Goal: Task Accomplishment & Management: Complete application form

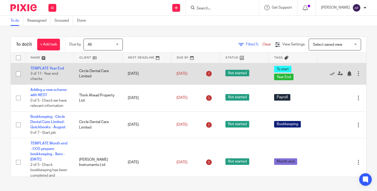
click at [95, 69] on td "Circle Dental Care Limited" at bounding box center [98, 73] width 49 height 21
click at [356, 71] on div at bounding box center [358, 73] width 5 height 5
click at [228, 74] on span "Not started" at bounding box center [237, 73] width 24 height 7
click at [225, 74] on span "Not started" at bounding box center [237, 73] width 24 height 7
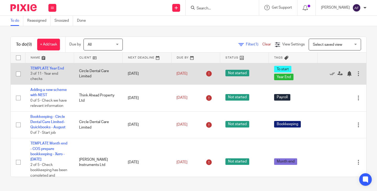
click at [58, 65] on td "TEMPLATE Year End 3 of 11 · Year end checks" at bounding box center [49, 73] width 49 height 21
click at [59, 69] on link "TEMPLATE Year End" at bounding box center [46, 69] width 33 height 4
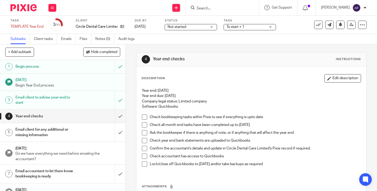
click at [214, 26] on div "Not started Not started" at bounding box center [191, 27] width 52 height 6
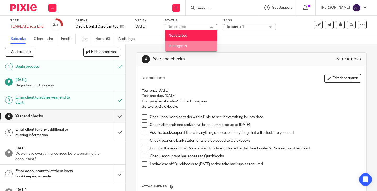
click at [209, 43] on li "In progress" at bounding box center [191, 46] width 52 height 11
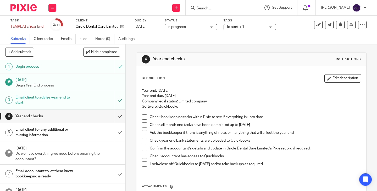
click at [215, 43] on div "Subtasks Client tasks Emails Files Notes (0) Audit logs" at bounding box center [188, 39] width 377 height 10
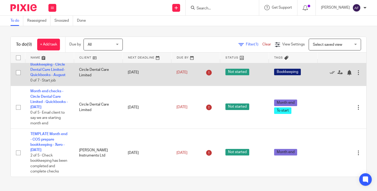
scroll to position [26, 0]
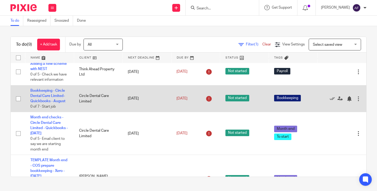
click at [15, 100] on input "checkbox" at bounding box center [18, 99] width 10 height 10
checkbox input "true"
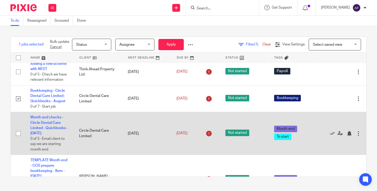
click at [16, 134] on input "checkbox" at bounding box center [18, 134] width 10 height 10
checkbox input "true"
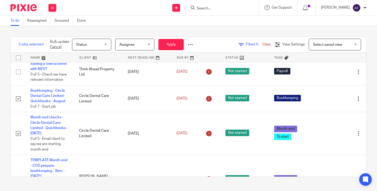
click at [111, 46] on div "Status Status" at bounding box center [91, 45] width 39 height 12
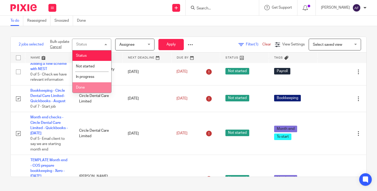
click at [91, 87] on li "Done" at bounding box center [91, 87] width 39 height 11
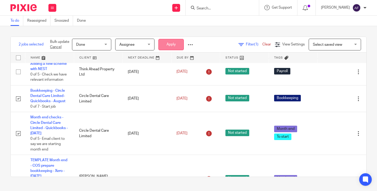
click at [183, 45] on button "Apply" at bounding box center [170, 44] width 25 height 11
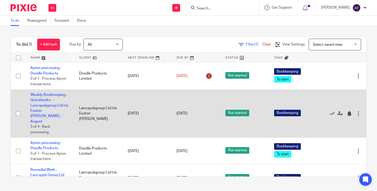
scroll to position [106, 0]
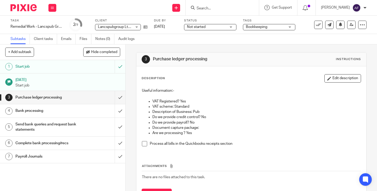
click at [244, 64] on div "3 Purchase ledger processing Instructions" at bounding box center [251, 60] width 230 height 14
click at [232, 27] on div "Not started Not started" at bounding box center [210, 27] width 52 height 6
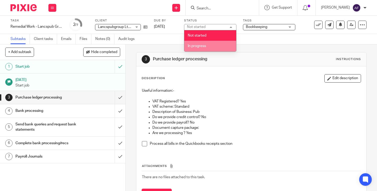
click at [221, 46] on li "In progress" at bounding box center [210, 46] width 52 height 11
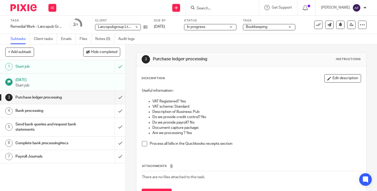
click at [238, 48] on div "3 Purchase ledger processing Instructions Description Edit description Useful i…" at bounding box center [251, 130] width 230 height 172
click at [234, 48] on div "3 Purchase ledger processing Instructions Description Edit description Useful i…" at bounding box center [251, 130] width 230 height 172
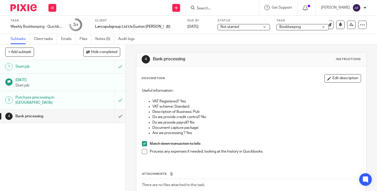
click at [236, 88] on p "Useful information:-" at bounding box center [251, 90] width 219 height 5
click at [243, 26] on div "Not started Not started" at bounding box center [243, 27] width 52 height 6
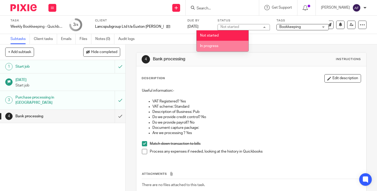
click at [229, 45] on li "In progress" at bounding box center [222, 46] width 52 height 11
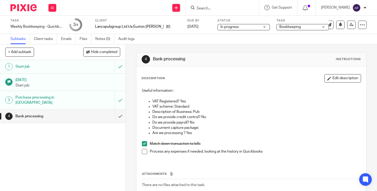
click at [231, 58] on h1 "Bank processing" at bounding box center [208, 59] width 110 height 5
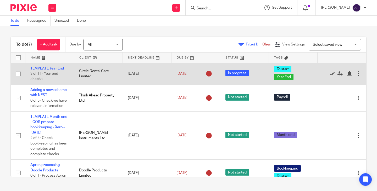
click at [59, 69] on link "TEMPLATE Year End" at bounding box center [46, 69] width 33 height 4
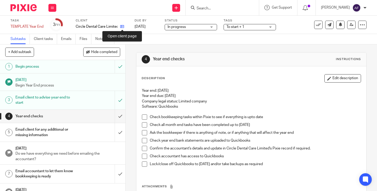
click at [121, 28] on icon at bounding box center [122, 27] width 4 height 4
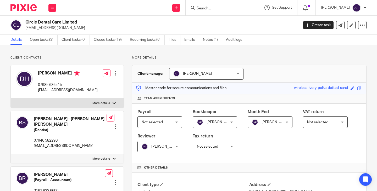
click at [49, 40] on link "Open tasks (3)" at bounding box center [44, 40] width 28 height 10
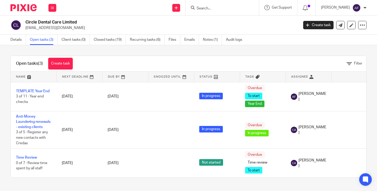
click at [166, 58] on div "Open tasks (3) Create task Filter" at bounding box center [188, 64] width 355 height 16
click at [64, 65] on link "Create task" at bounding box center [60, 64] width 25 height 12
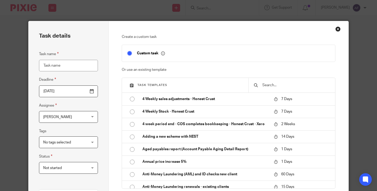
type input "p"
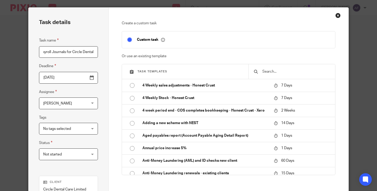
scroll to position [26, 0]
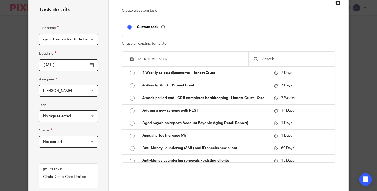
type input "Payroll Journals for Circle Dental"
click at [68, 69] on input "[DATE]" at bounding box center [68, 65] width 59 height 12
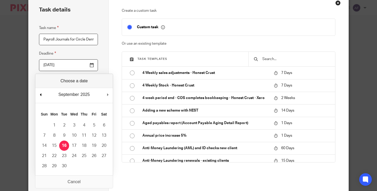
click at [38, 96] on div "September January February March April May June July August September October N…" at bounding box center [73, 95] width 77 height 15
type input "[DATE]"
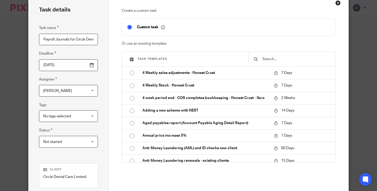
click at [101, 80] on div "Task details Task name Payroll Journals for Circle Dental Deadline 2025-09-05 A…" at bounding box center [69, 119] width 80 height 249
click at [88, 117] on div "No tags selected" at bounding box center [68, 116] width 59 height 12
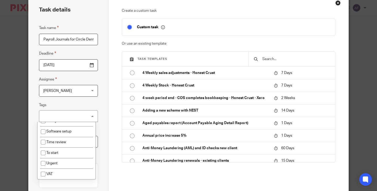
scroll to position [224, 0]
click at [109, 140] on div "Create a custom task Custom task Or use an existing template Task templates 4 W…" at bounding box center [229, 119] width 240 height 249
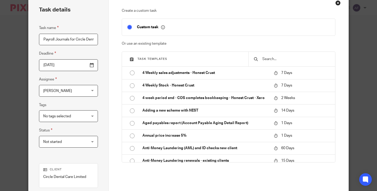
click at [97, 131] on div "Task details Task name Payroll Journals for Circle Dental Deadline 2025-09-05 A…" at bounding box center [69, 119] width 80 height 249
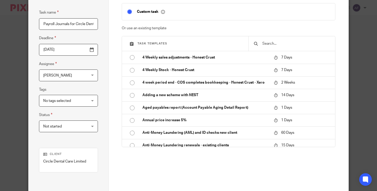
scroll to position [26, 0]
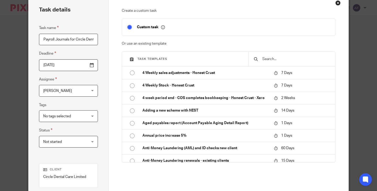
click at [89, 112] on div "No tags selected" at bounding box center [68, 116] width 59 height 12
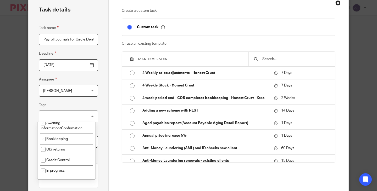
scroll to position [55, 0]
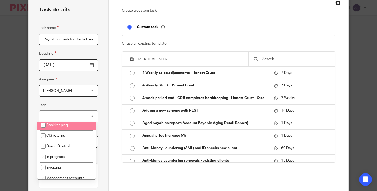
click at [63, 131] on li "Bookkeeping" at bounding box center [66, 125] width 58 height 11
checkbox input "true"
click at [102, 101] on div "Task details Task name Payroll Journals for Circle Dental Deadline 2025-09-05 A…" at bounding box center [69, 119] width 80 height 249
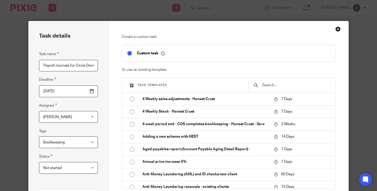
scroll to position [100, 0]
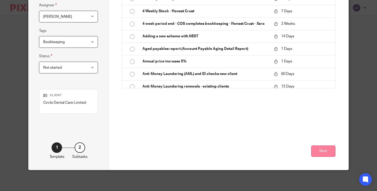
click at [328, 155] on button "Next" at bounding box center [323, 151] width 24 height 11
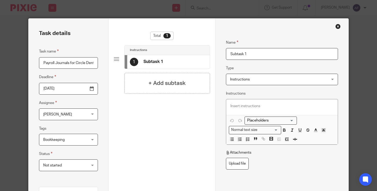
scroll to position [0, 0]
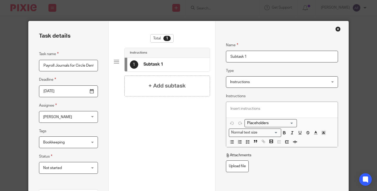
click at [247, 56] on input "Subtask 1" at bounding box center [282, 57] width 112 height 12
drag, startPoint x: 254, startPoint y: 57, endPoint x: 248, endPoint y: 83, distance: 27.2
click at [215, 53] on div "Name Subtask 1 Type Instructions Instructions Instructions Document signing - r…" at bounding box center [281, 145] width 133 height 249
type input "E"
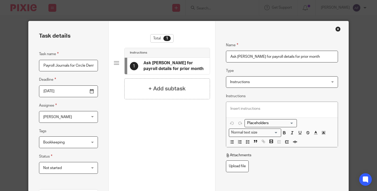
type input "Ask [PERSON_NAME] for payroll details for prior month"
click at [272, 104] on div at bounding box center [281, 110] width 111 height 16
click at [266, 108] on p at bounding box center [281, 108] width 103 height 5
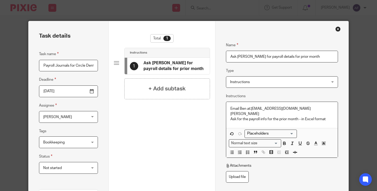
click at [300, 81] on span "Instructions" at bounding box center [273, 82] width 86 height 11
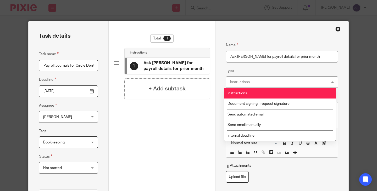
click at [300, 82] on div "Instructions Instructions" at bounding box center [282, 82] width 112 height 12
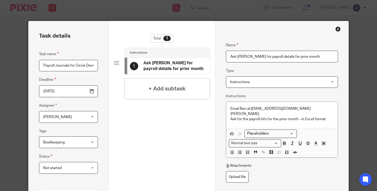
click at [300, 73] on fieldset "Type Instructions Instructions Instructions Document signing - request signatur…" at bounding box center [282, 78] width 112 height 20
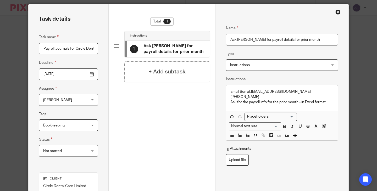
scroll to position [26, 0]
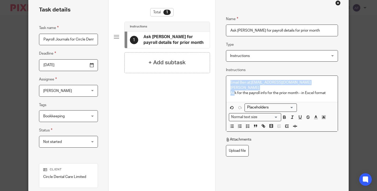
drag, startPoint x: 232, startPoint y: 89, endPoint x: 224, endPoint y: 83, distance: 10.7
click at [226, 83] on div "Email Ben at:ben@m-seitler.co.uk Ask for the payroll info for the prior month -…" at bounding box center [282, 104] width 112 height 57
click at [263, 91] on p "Ask for the payroll info for the prior month - in Excel format" at bounding box center [281, 93] width 103 height 5
click at [228, 88] on div "Email Ben at:ben@m-seitler.co.uk Ask for the payroll info for the prior month -…" at bounding box center [281, 89] width 111 height 26
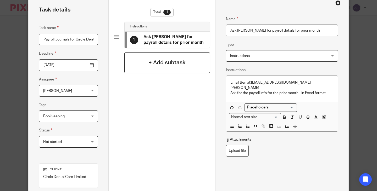
click at [150, 63] on h4 "+ Add subtask" at bounding box center [166, 63] width 37 height 8
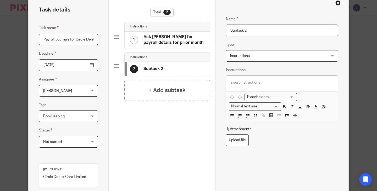
click at [255, 31] on input "Subtask 2" at bounding box center [282, 31] width 112 height 12
drag, startPoint x: 259, startPoint y: 30, endPoint x: 205, endPoint y: 33, distance: 54.0
click at [205, 33] on div "Task details Task name Payroll Journals for Circle Dental Deadline 2025-09-05 A…" at bounding box center [189, 119] width 320 height 249
type input "Save file in Drive"
click at [240, 88] on div at bounding box center [281, 84] width 111 height 16
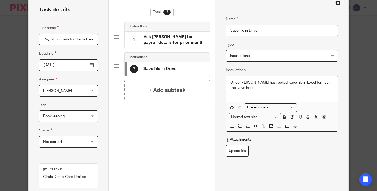
click at [240, 88] on p "Once Ben has replied, save file in Excel format in the Drive here:" at bounding box center [281, 85] width 103 height 11
click at [268, 96] on p at bounding box center [281, 93] width 103 height 5
drag, startPoint x: 314, startPoint y: 83, endPoint x: 323, endPoint y: 81, distance: 9.0
click at [323, 81] on p "Once Ben has replied, save file in Excel format in the Drive here: https://driv…" at bounding box center [281, 85] width 103 height 11
click at [262, 128] on icon "button" at bounding box center [263, 126] width 5 height 5
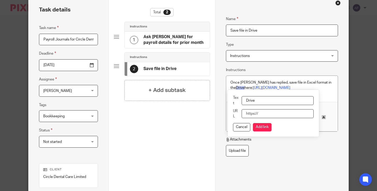
paste input "https://drive.google.com/drive/folders/1tWz3NrTDZTJ1jBAv3y3kLqgil1fhu4fX"
type input "https://drive.google.com/drive/folders/1tWz3NrTDZTJ1jBAv3y3kLqgil1fhu4fX"
click at [262, 129] on button "Add link" at bounding box center [262, 127] width 19 height 8
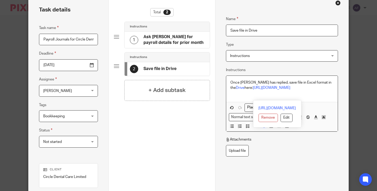
drag, startPoint x: 273, startPoint y: 100, endPoint x: 223, endPoint y: 89, distance: 51.5
click at [223, 89] on div "Name Ask Ben Rose for payroll details for prior month Type Instructions Instruc…" at bounding box center [281, 119] width 133 height 249
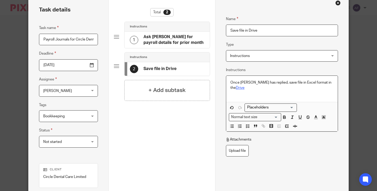
click at [244, 86] on link "Drive" at bounding box center [240, 88] width 9 height 4
click at [267, 99] on link "https://drive.google.com/drive/folders/1tWz3NrTDZTJ1jBAv3y3kLqgil1fhu4fX" at bounding box center [276, 98] width 37 height 5
click at [279, 80] on div "Once Ben has replied, save file in Excel format in the Drive" at bounding box center [281, 89] width 111 height 26
click at [328, 94] on div "Once Ben has replied, save file in Excel format in the Drive" at bounding box center [281, 89] width 111 height 26
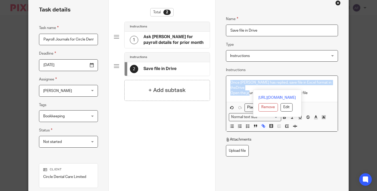
drag, startPoint x: 247, startPoint y: 88, endPoint x: 224, endPoint y: 82, distance: 24.3
click at [226, 82] on div "Once Ben has replied, save file in Excel format in the Drive Open the journal t…" at bounding box center [281, 89] width 111 height 26
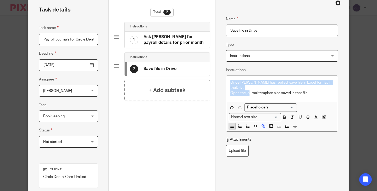
click at [231, 124] on icon "button" at bounding box center [231, 126] width 5 height 5
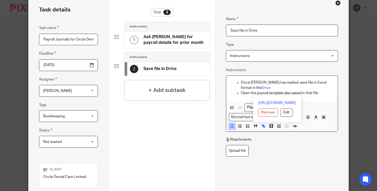
click at [231, 123] on button "button" at bounding box center [232, 126] width 7 height 7
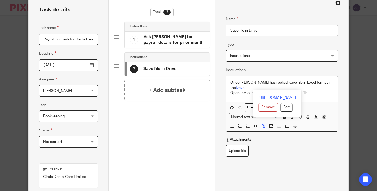
click at [246, 124] on icon "button" at bounding box center [247, 126] width 5 height 5
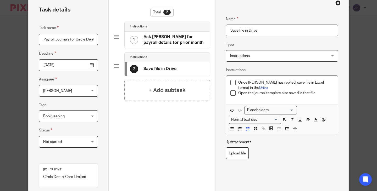
click at [333, 92] on div "Once Ben has replied, save file in Excel format in the Drive Open the journal t…" at bounding box center [281, 90] width 111 height 29
click at [326, 95] on div "Open the journal template also saved in that file" at bounding box center [285, 95] width 95 height 8
click at [160, 132] on div "Total 2 Instructions 1 Ask Ben Rose for payroll details for prior month Instruc…" at bounding box center [162, 87] width 96 height 159
click at [165, 97] on div "+ Add subtask" at bounding box center [167, 90] width 86 height 21
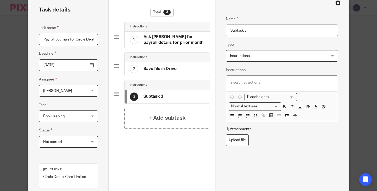
click at [256, 81] on p at bounding box center [281, 82] width 103 height 5
click at [259, 29] on input "Subtask 3" at bounding box center [282, 31] width 112 height 12
drag, startPoint x: 259, startPoint y: 30, endPoint x: 208, endPoint y: 27, distance: 51.4
click at [208, 27] on div "Task details Task name Payroll Journals for Circle Dental Deadline 2025-09-05 A…" at bounding box center [189, 119] width 320 height 249
type input "C"
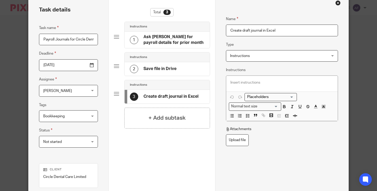
type input "Create draft journal in Excel"
click at [240, 86] on div at bounding box center [281, 84] width 111 height 16
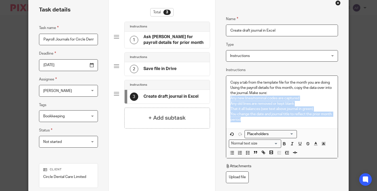
drag, startPoint x: 243, startPoint y: 121, endPoint x: 228, endPoint y: 100, distance: 24.8
click at [228, 100] on div "Copy a tab from the template file for the month you are doing Using the payroll…" at bounding box center [281, 102] width 111 height 53
click at [245, 117] on p "You change the date and journal title to reflect the prior month period" at bounding box center [281, 117] width 103 height 11
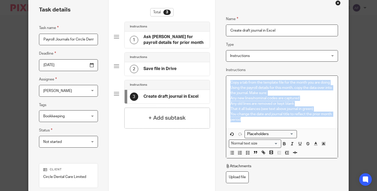
drag, startPoint x: 249, startPoint y: 120, endPoint x: 227, endPoint y: 85, distance: 42.0
click at [227, 85] on div "Copy a tab from the template file for the month you are doing Using the payroll…" at bounding box center [281, 102] width 111 height 53
click at [245, 152] on icon "button" at bounding box center [247, 152] width 5 height 5
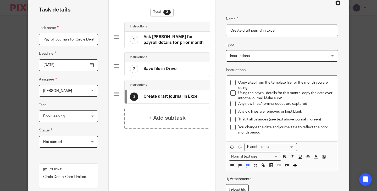
click at [261, 95] on p "Using the payroll details for this month, copy the data over into the journal. …" at bounding box center [285, 96] width 95 height 11
click at [236, 92] on li "Using the payroll details for this month, copy the data over into the journal. …" at bounding box center [281, 96] width 103 height 11
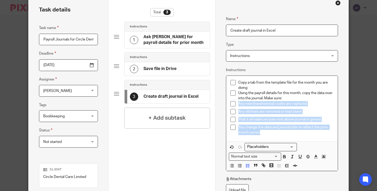
drag, startPoint x: 260, startPoint y: 133, endPoint x: 236, endPoint y: 107, distance: 35.2
click at [236, 107] on ul "Copy a tab from the template file for the month you are doing Using the payroll…" at bounding box center [281, 107] width 103 height 55
click at [284, 168] on icon "button" at bounding box center [286, 166] width 5 height 5
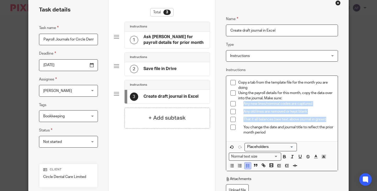
click at [245, 167] on icon "button" at bounding box center [247, 166] width 5 height 5
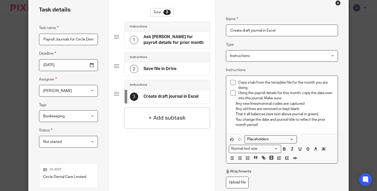
click at [258, 94] on p "Using the payroll details for this month, copy the data over into the journal. …" at bounding box center [285, 96] width 95 height 11
click at [245, 157] on icon "button" at bounding box center [247, 158] width 5 height 5
click at [250, 110] on p "Any old lines are removed or kept blank" at bounding box center [284, 108] width 98 height 5
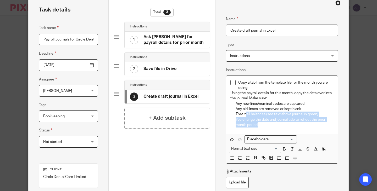
drag, startPoint x: 257, startPoint y: 126, endPoint x: 243, endPoint y: 113, distance: 19.1
click at [243, 113] on div "Copy a tab from the template file for the month you are doing Using the payroll…" at bounding box center [281, 105] width 111 height 58
click at [252, 126] on p "You change the date and journal title to reflect the prior month period" at bounding box center [284, 122] width 98 height 11
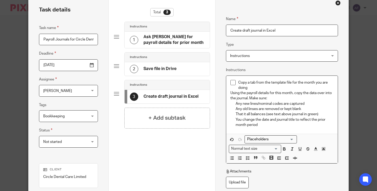
click at [252, 108] on p "Any old linses are removed or kept blank" at bounding box center [284, 108] width 98 height 5
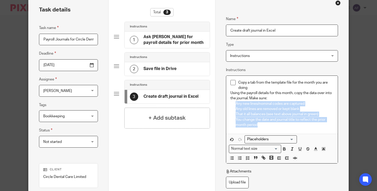
drag, startPoint x: 258, startPoint y: 125, endPoint x: 234, endPoint y: 104, distance: 31.1
click at [234, 104] on div "Copy a tab from the template file for the month you are doing Using the payroll…" at bounding box center [281, 105] width 111 height 58
click at [285, 156] on icon "button" at bounding box center [286, 158] width 5 height 5
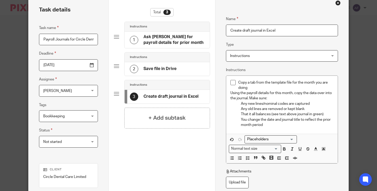
click at [246, 162] on span at bounding box center [239, 159] width 24 height 8
click at [246, 159] on polyline "button" at bounding box center [246, 159] width 1 height 1
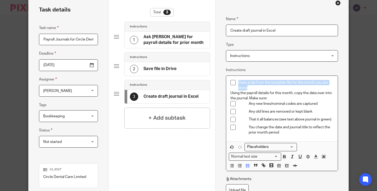
click at [262, 120] on p "That it all balances (see text above journal in green)" at bounding box center [291, 119] width 85 height 5
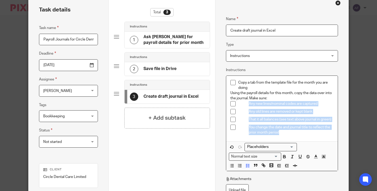
drag, startPoint x: 281, startPoint y: 135, endPoint x: 247, endPoint y: 106, distance: 44.0
click at [247, 106] on ul "Any new lines/nominal codes are captured Any old lines are removed or kept blan…" at bounding box center [281, 118] width 103 height 34
click at [277, 166] on icon "button" at bounding box center [279, 166] width 5 height 5
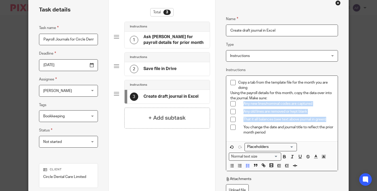
click at [287, 111] on p "Any old lines are removed or kept blank" at bounding box center [288, 111] width 90 height 5
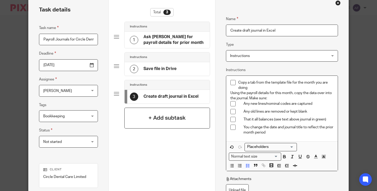
click at [195, 115] on div "+ Add subtask" at bounding box center [167, 118] width 86 height 21
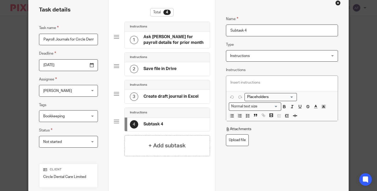
click at [241, 30] on input "Subtask 4" at bounding box center [282, 31] width 112 height 12
drag, startPoint x: 253, startPoint y: 32, endPoint x: 223, endPoint y: 29, distance: 30.5
click at [223, 29] on div "Name Ask Ben Rose for payroll details for prior month Type Instructions Instruc…" at bounding box center [281, 119] width 133 height 249
type input "Create journal in QuickBooks"
click at [247, 81] on p at bounding box center [281, 82] width 103 height 5
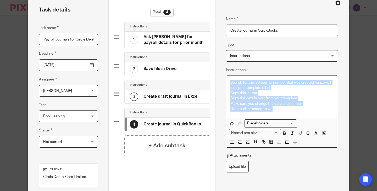
drag, startPoint x: 275, startPoint y: 112, endPoint x: 226, endPoint y: 81, distance: 57.3
click at [226, 81] on div "Search for the last journal number that was created for payroll (see prior temp…" at bounding box center [281, 97] width 111 height 42
click at [244, 145] on button "button" at bounding box center [247, 142] width 7 height 7
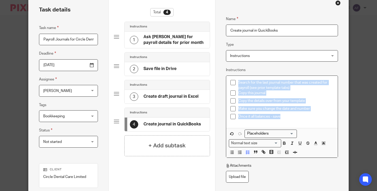
click at [280, 96] on p "Copy this journal" at bounding box center [285, 93] width 95 height 5
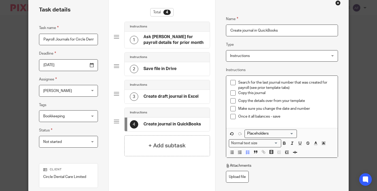
click at [291, 110] on p "Make sure you change the date and number" at bounding box center [285, 108] width 95 height 5
click at [294, 101] on p "Copy the details over from your template" at bounding box center [285, 100] width 95 height 5
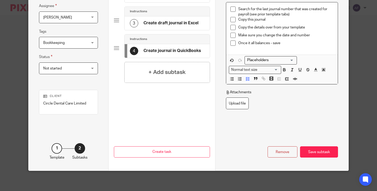
scroll to position [100, 0]
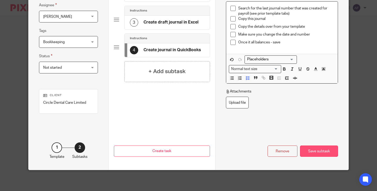
click at [330, 154] on div "Save subtask" at bounding box center [319, 151] width 38 height 11
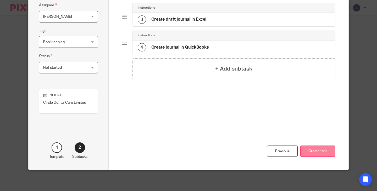
click at [312, 153] on button "Create task" at bounding box center [317, 151] width 35 height 11
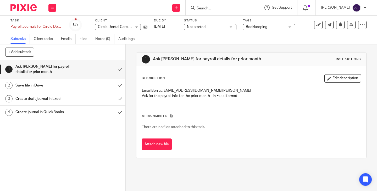
click at [257, 76] on div "Description Edit description" at bounding box center [251, 78] width 219 height 8
click at [358, 21] on div at bounding box center [362, 25] width 8 height 8
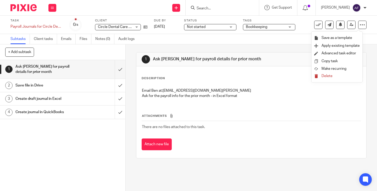
click at [342, 67] on span "Make recurring" at bounding box center [333, 69] width 25 height 4
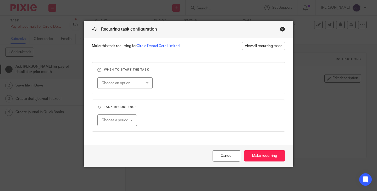
click at [279, 84] on fieldset "When to start the task Choose an option On date Week day Month day On client da…" at bounding box center [188, 78] width 193 height 32
click at [144, 87] on div "Choose an option" at bounding box center [124, 83] width 55 height 12
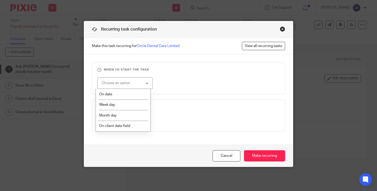
click at [144, 87] on div "Choose an option" at bounding box center [124, 83] width 55 height 12
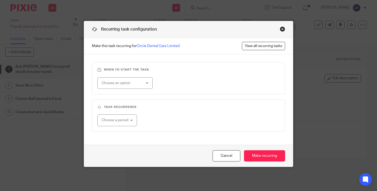
click at [189, 76] on fieldset "When to start the task Choose an option On date Week day Month day On client da…" at bounding box center [188, 78] width 193 height 32
click at [130, 122] on div "Choose a period" at bounding box center [117, 121] width 40 height 12
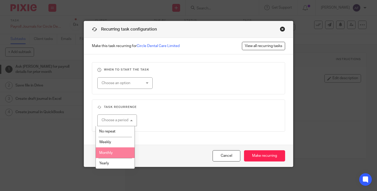
click at [122, 155] on li "Monthly" at bounding box center [115, 153] width 39 height 11
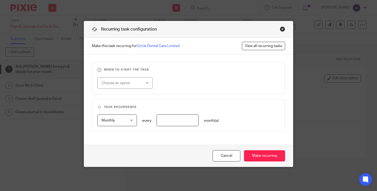
click at [150, 132] on fieldset "Task recurrence Monthly Monthly No repeat Weekly Monthly Yearly monthly every m…" at bounding box center [188, 116] width 193 height 32
click at [165, 125] on input "number" at bounding box center [177, 121] width 42 height 12
type input "1"
click at [167, 132] on div "When to start the task Choose an option On date Week day Month day On client da…" at bounding box center [188, 99] width 209 height 91
click at [171, 128] on fieldset "Task recurrence Monthly Monthly No repeat Weekly Monthly Yearly monthly every 1…" at bounding box center [188, 116] width 193 height 32
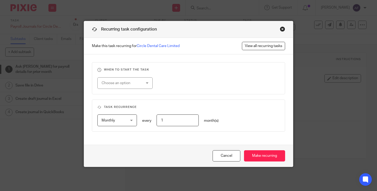
click at [139, 88] on div "Choose an option" at bounding box center [122, 83] width 41 height 11
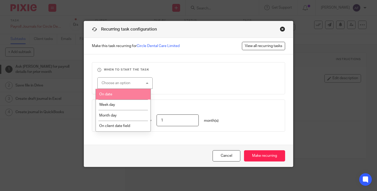
click at [139, 97] on li "On date" at bounding box center [123, 94] width 55 height 11
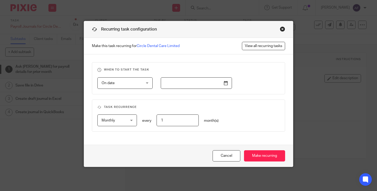
click at [146, 95] on div "When to start the task On date On date Disable On date Week day Month day On cl…" at bounding box center [188, 99] width 209 height 91
click at [185, 85] on input "text" at bounding box center [196, 83] width 71 height 12
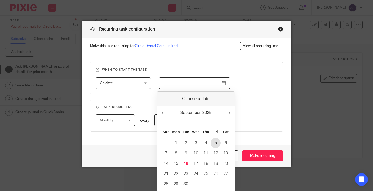
type input "[DATE]"
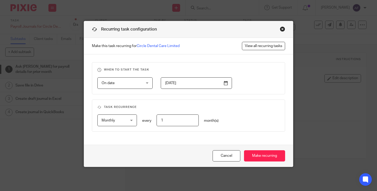
click at [246, 103] on fieldset "Task recurrence Monthly Monthly No repeat Weekly Monthly Yearly monthly every 1…" at bounding box center [188, 116] width 193 height 32
click at [249, 89] on fieldset "When to start the task On date On date Disable On date Week day Month day On cl…" at bounding box center [188, 78] width 193 height 32
click at [258, 159] on input "Make recurring" at bounding box center [264, 155] width 41 height 11
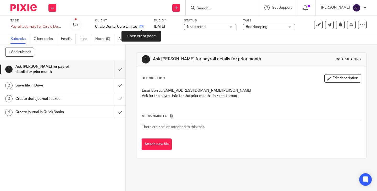
click at [141, 26] on icon at bounding box center [141, 27] width 4 height 4
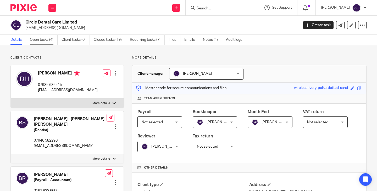
click at [42, 41] on link "Open tasks (4)" at bounding box center [44, 40] width 28 height 10
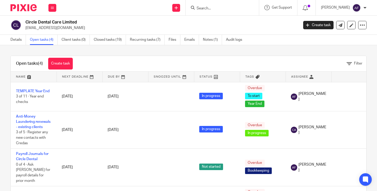
click at [135, 58] on div "Open tasks (4) Create task Filter" at bounding box center [188, 64] width 355 height 16
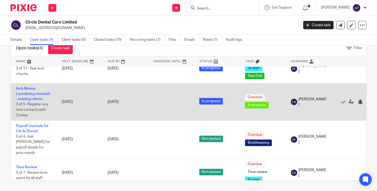
scroll to position [18, 0]
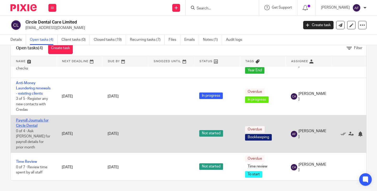
click at [30, 122] on link "Payroll Journals for Circle Dental" at bounding box center [32, 123] width 32 height 9
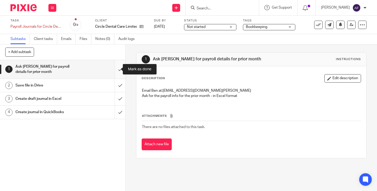
click at [112, 70] on input "submit" at bounding box center [62, 69] width 125 height 19
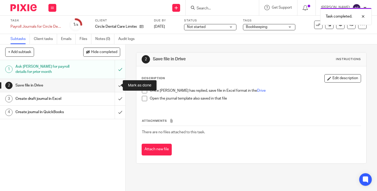
click at [115, 88] on input "submit" at bounding box center [62, 85] width 125 height 13
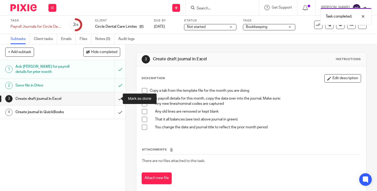
click at [113, 99] on input "submit" at bounding box center [62, 98] width 125 height 13
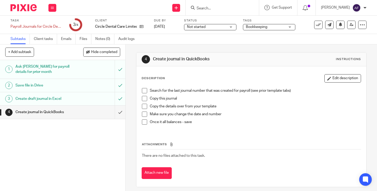
click at [234, 84] on div "Description Edit description Search for the last journal number that was create…" at bounding box center [251, 102] width 219 height 57
click at [339, 77] on button "Edit description" at bounding box center [342, 78] width 37 height 8
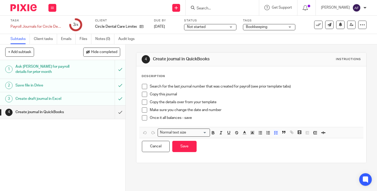
click at [204, 120] on p "Once it all balances - save" at bounding box center [255, 117] width 211 height 5
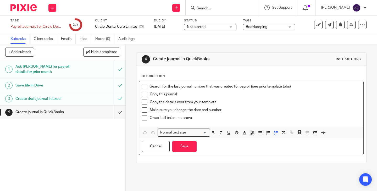
click at [228, 109] on p "Make sure you change the date and number" at bounding box center [255, 110] width 211 height 5
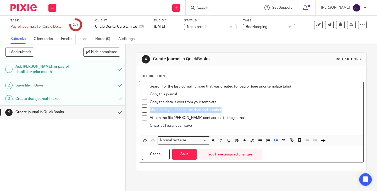
click at [215, 116] on p "Attach the file Ben sent across to the journal" at bounding box center [255, 117] width 211 height 5
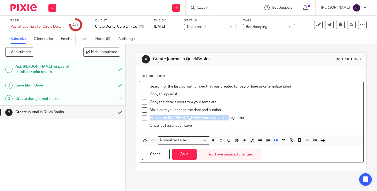
drag, startPoint x: 226, startPoint y: 117, endPoint x: 147, endPoint y: 120, distance: 79.1
click at [147, 120] on li "Attach the file Ben sent across to the journal" at bounding box center [251, 119] width 219 height 8
copy p "Attach the file Ben sent across to the journal"
click at [261, 121] on p "Attach the file Ben sent across to the journal" at bounding box center [255, 117] width 211 height 5
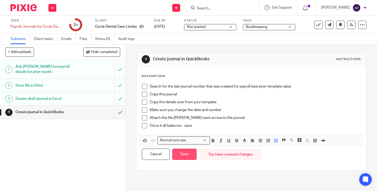
click at [184, 155] on button "Save" at bounding box center [184, 154] width 24 height 11
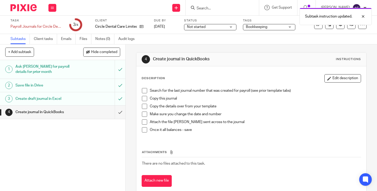
click at [267, 121] on p "Attach the file Ben sent across to the journal" at bounding box center [255, 122] width 211 height 5
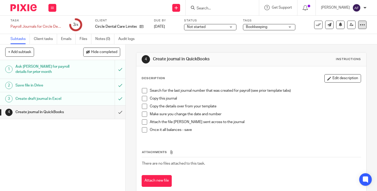
click at [359, 26] on icon at bounding box center [361, 24] width 5 height 5
click at [347, 38] on span "See template in use" at bounding box center [341, 38] width 32 height 4
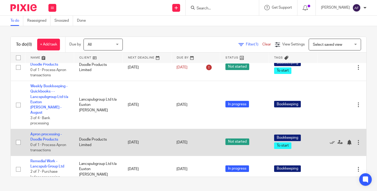
scroll to position [133, 0]
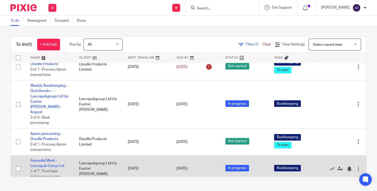
drag, startPoint x: 49, startPoint y: 157, endPoint x: 43, endPoint y: 158, distance: 6.0
drag, startPoint x: 43, startPoint y: 158, endPoint x: 36, endPoint y: 155, distance: 7.5
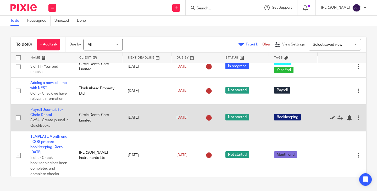
scroll to position [0, 0]
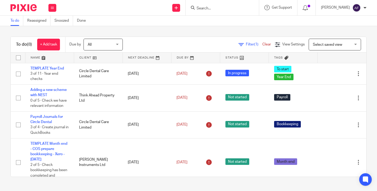
click at [150, 28] on div "To do (8) + Add task Due by All All [DATE] [DATE] This week Next week This mont…" at bounding box center [188, 106] width 377 height 161
click at [194, 30] on div "To do (8) + Add task Due by All All [DATE] [DATE] This week Next week This mont…" at bounding box center [188, 106] width 377 height 161
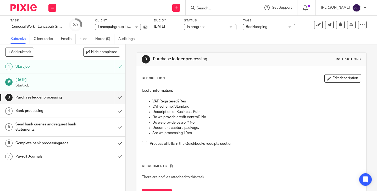
click at [247, 68] on div "Description Edit description Useful information:- VAT Registered? Yes VAT schem…" at bounding box center [251, 137] width 230 height 142
click at [218, 98] on p at bounding box center [251, 95] width 219 height 5
click at [48, 158] on h1 "Payroll Journals" at bounding box center [46, 157] width 63 height 8
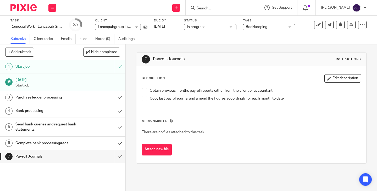
click at [261, 108] on div "Attachments There are no files attached to this task. Attach new file" at bounding box center [251, 132] width 219 height 48
click at [45, 86] on p "Start job" at bounding box center [67, 85] width 105 height 5
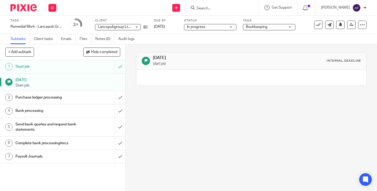
click at [64, 97] on h1 "Purchase ledger processing" at bounding box center [46, 98] width 63 height 8
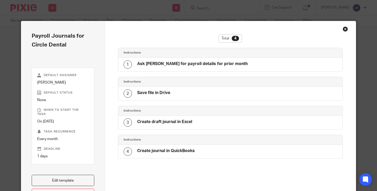
click at [177, 154] on h4 "Create journal in QuickBooks" at bounding box center [166, 150] width 58 height 5
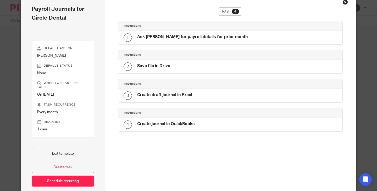
scroll to position [50, 0]
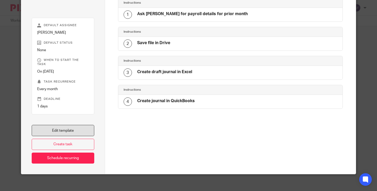
click at [66, 128] on link "Edit template" at bounding box center [63, 130] width 63 height 11
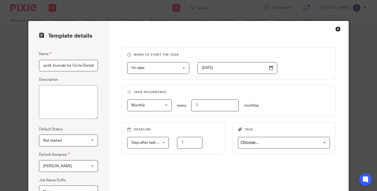
scroll to position [76, 0]
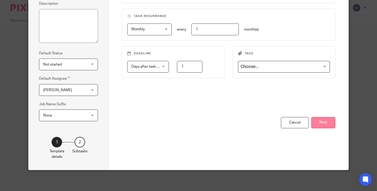
click at [324, 120] on button "Next" at bounding box center [323, 122] width 24 height 11
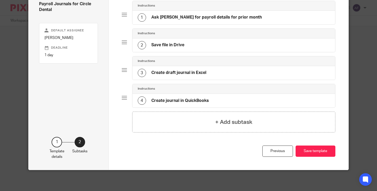
scroll to position [47, 0]
click at [209, 103] on div "4 Create journal in QuickBooks" at bounding box center [233, 101] width 203 height 14
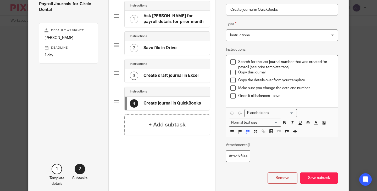
click at [316, 87] on p "Make sure you change the date and number" at bounding box center [285, 88] width 95 height 5
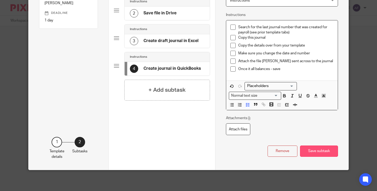
click at [321, 148] on button "Save subtask" at bounding box center [319, 151] width 38 height 11
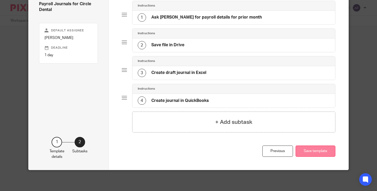
click at [321, 150] on button "Save template" at bounding box center [315, 151] width 40 height 11
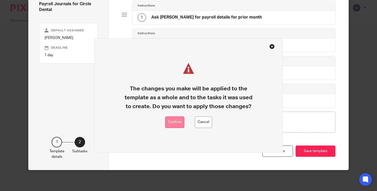
click at [176, 120] on button "Confirm" at bounding box center [174, 122] width 19 height 12
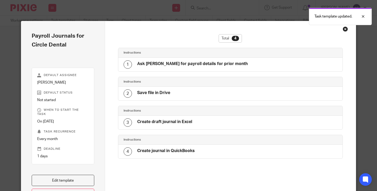
click at [343, 30] on div "Close this dialog window" at bounding box center [344, 28] width 5 height 5
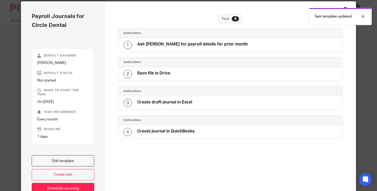
scroll to position [50, 0]
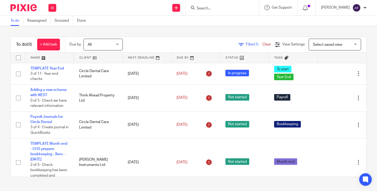
click at [366, 45] on div "To do (8) + Add task Due by All All Today Tomorrow This week Next week This mon…" at bounding box center [188, 106] width 377 height 161
click at [171, 27] on div "To do (8) + Add task Due by All All Today Tomorrow This week Next week This mon…" at bounding box center [188, 106] width 377 height 161
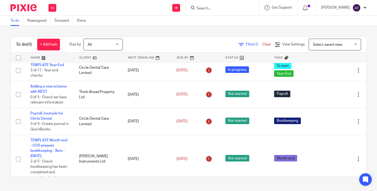
scroll to position [2, 0]
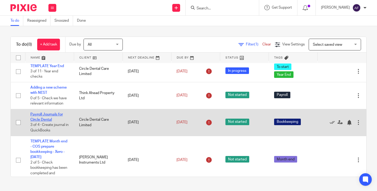
click at [49, 119] on link "Payroll Journals for Circle Dental" at bounding box center [46, 117] width 32 height 9
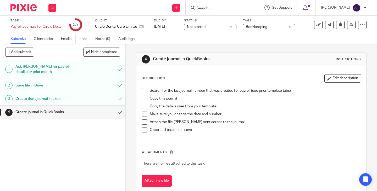
click at [219, 70] on div "Description Edit description Search for the last journal number that was create…" at bounding box center [251, 130] width 230 height 128
